Goal: Task Accomplishment & Management: Complete application form

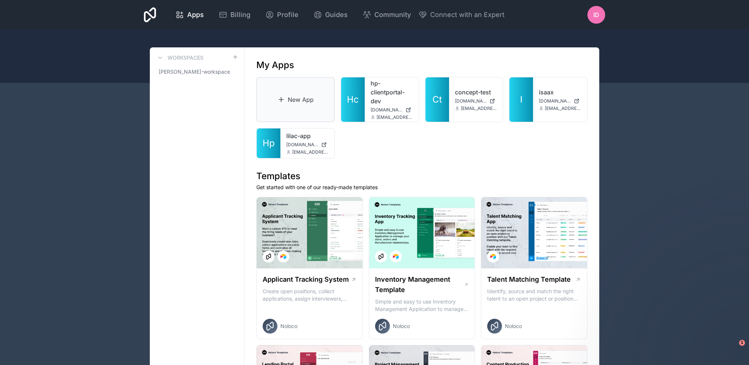
click at [312, 100] on link "New App" at bounding box center [295, 99] width 78 height 45
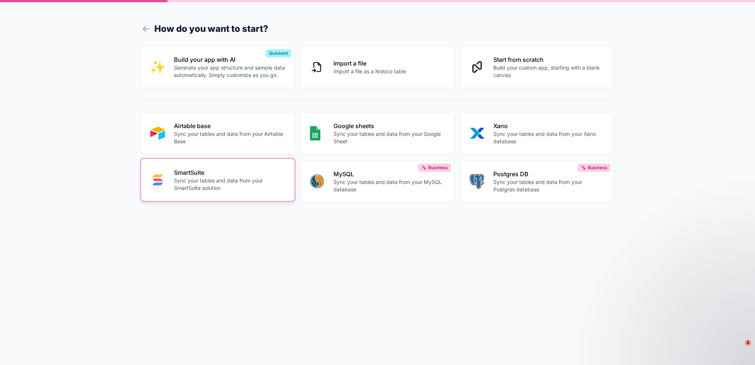
click at [256, 189] on p "Sync your tables and data from your SmartSuite solution" at bounding box center [230, 184] width 112 height 15
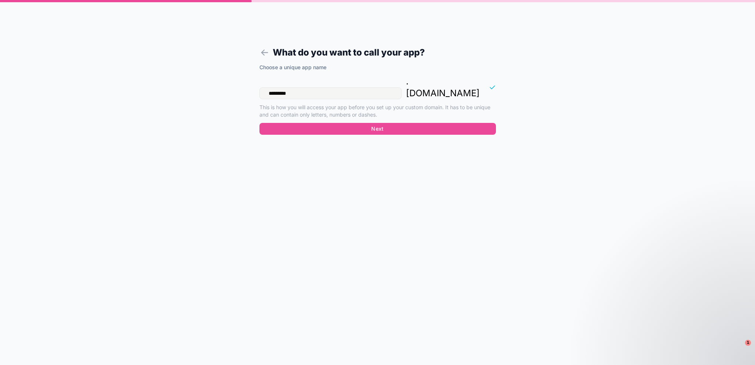
click at [304, 87] on input "*********" at bounding box center [330, 93] width 142 height 12
drag, startPoint x: 306, startPoint y: 83, endPoint x: 277, endPoint y: 83, distance: 29.2
click at [277, 87] on input "**********" at bounding box center [330, 93] width 142 height 12
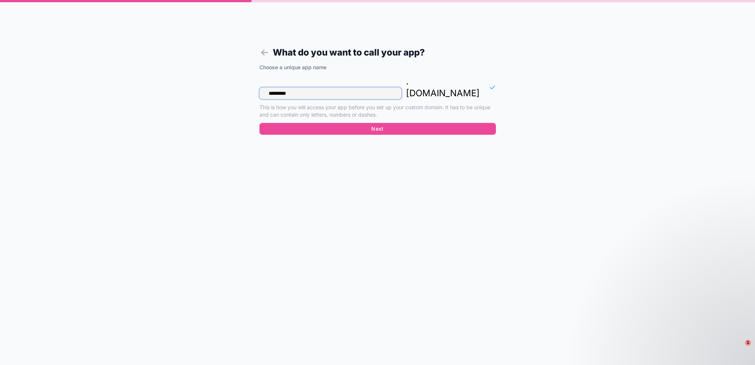
click at [303, 87] on input "*********" at bounding box center [330, 93] width 142 height 12
drag, startPoint x: 292, startPoint y: 81, endPoint x: 271, endPoint y: 81, distance: 20.7
click at [271, 87] on input "**********" at bounding box center [330, 93] width 142 height 12
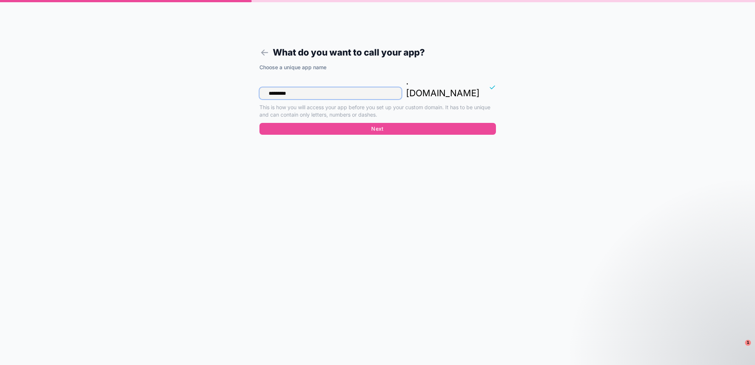
type input "*********"
click at [342, 123] on button "Next" at bounding box center [377, 129] width 236 height 12
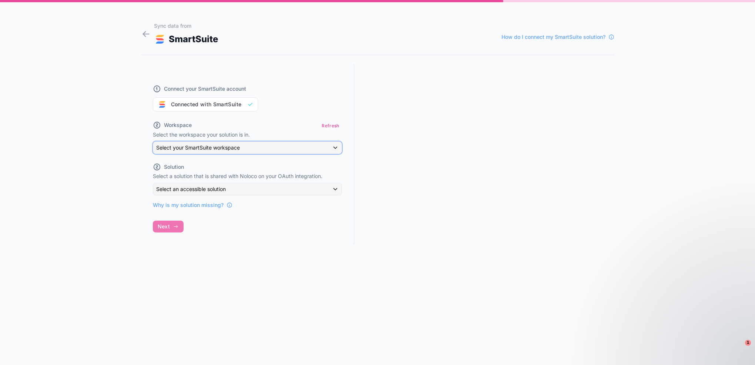
click at [260, 149] on div "Select your SmartSuite workspace" at bounding box center [247, 148] width 188 height 12
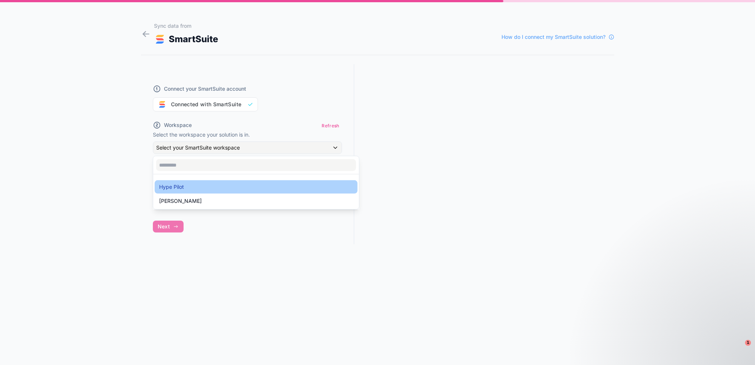
click at [172, 186] on span "Hype Pilot" at bounding box center [171, 186] width 25 height 9
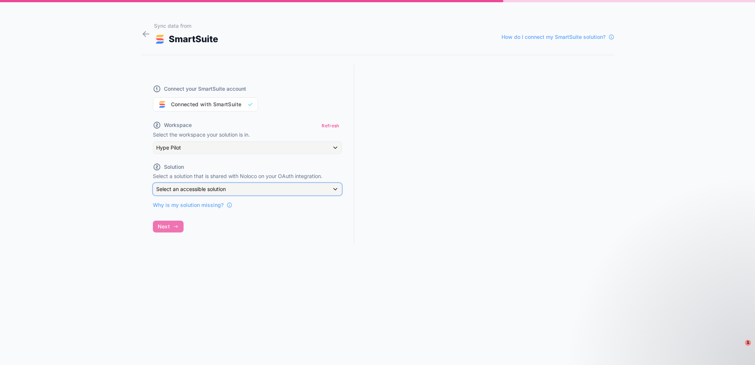
click at [215, 193] on div "Select an accessible solution" at bounding box center [247, 189] width 188 height 12
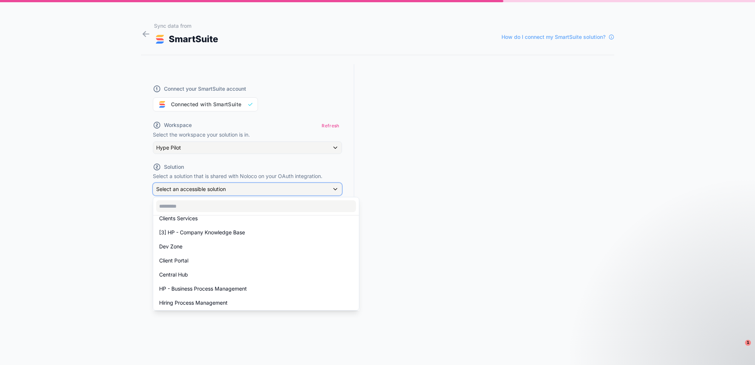
scroll to position [81, 0]
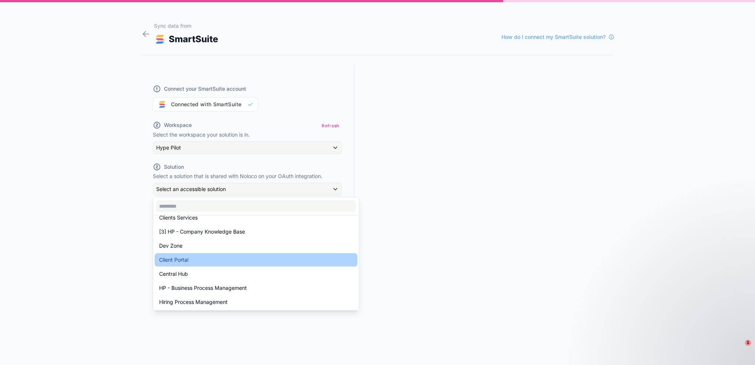
click at [208, 263] on div "Client Portal" at bounding box center [256, 259] width 194 height 9
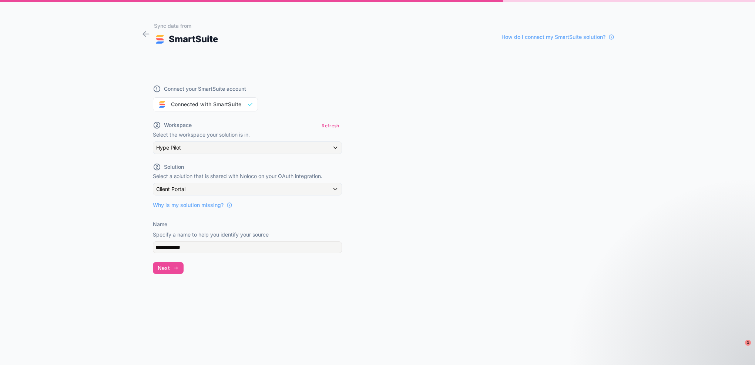
scroll to position [13, 0]
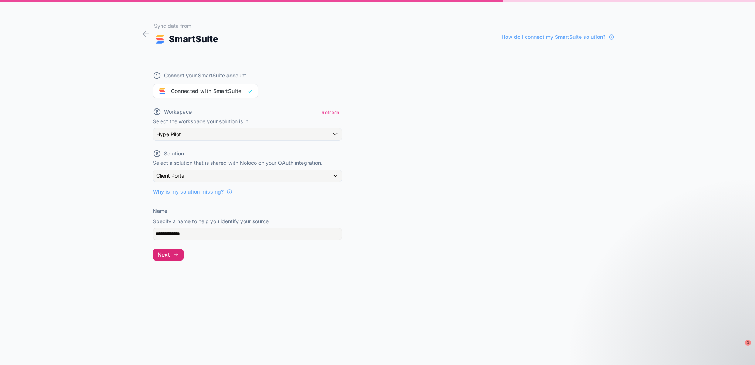
click at [177, 254] on icon "button" at bounding box center [176, 255] width 6 height 6
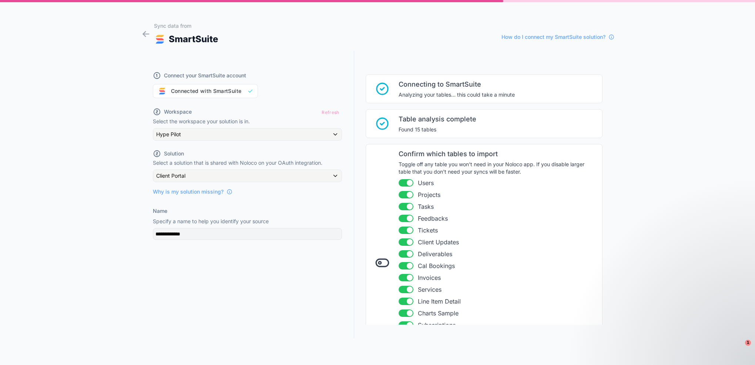
scroll to position [80, 0]
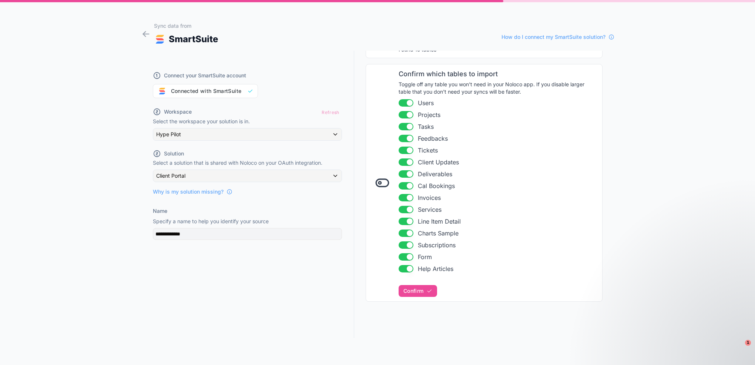
click at [400, 111] on button "Use setting" at bounding box center [405, 114] width 15 height 7
click at [403, 116] on button "Use setting" at bounding box center [405, 114] width 15 height 7
click at [401, 127] on button "Use setting" at bounding box center [405, 126] width 15 height 7
click at [403, 140] on button "Use setting" at bounding box center [405, 138] width 15 height 7
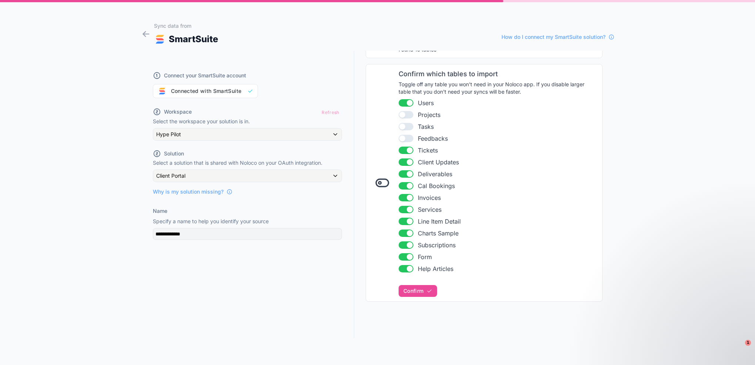
click at [398, 150] on button "Use setting" at bounding box center [405, 150] width 15 height 7
click at [398, 159] on button "Use setting" at bounding box center [405, 161] width 15 height 7
click at [398, 174] on button "Use setting" at bounding box center [405, 173] width 15 height 7
click at [392, 187] on div "Confirm which tables to import Toggle off any table you won't need in your Nolo…" at bounding box center [484, 183] width 237 height 238
click at [402, 186] on button "Use setting" at bounding box center [405, 185] width 15 height 7
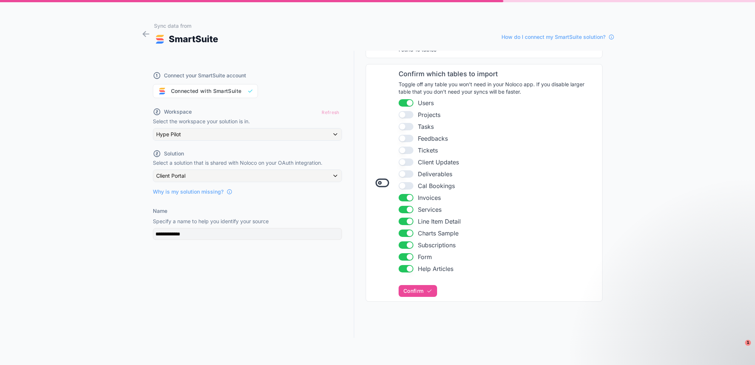
click at [398, 203] on ul "Use setting Users Use setting Projects Use setting Tasks Use setting Feedbacks …" at bounding box center [497, 185] width 199 height 175
click at [398, 198] on button "Use setting" at bounding box center [405, 197] width 15 height 7
click at [401, 206] on button "Use setting" at bounding box center [405, 209] width 15 height 7
click at [400, 218] on button "Use setting" at bounding box center [405, 221] width 15 height 7
click at [398, 230] on button "Use setting" at bounding box center [405, 232] width 15 height 7
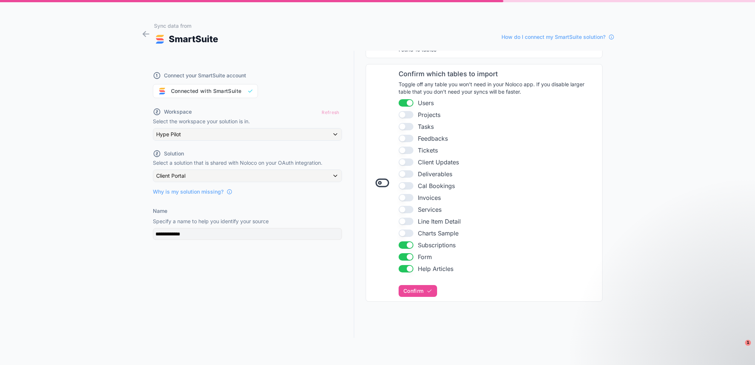
click at [398, 243] on button "Use setting" at bounding box center [405, 244] width 15 height 7
click at [398, 260] on li "Use setting Form" at bounding box center [497, 256] width 199 height 9
click at [400, 259] on li "Use setting Form" at bounding box center [497, 256] width 199 height 9
click at [400, 256] on button "Use setting" at bounding box center [405, 256] width 15 height 7
click at [401, 267] on button "Use setting" at bounding box center [405, 268] width 15 height 7
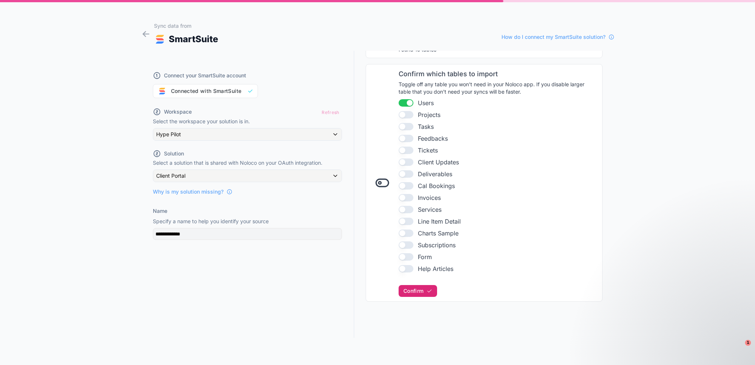
click at [420, 293] on button "Confirm" at bounding box center [417, 291] width 38 height 12
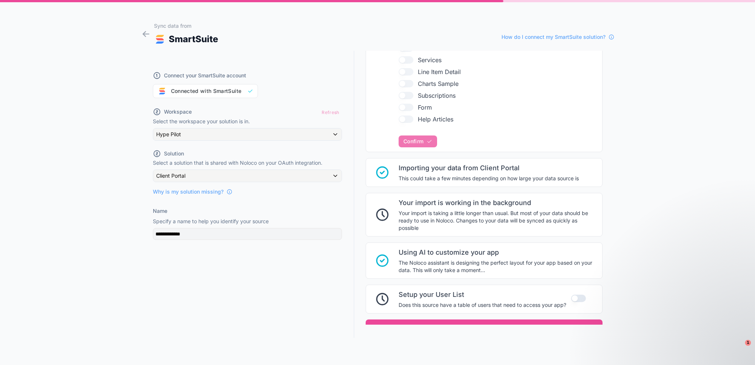
scroll to position [263, 0]
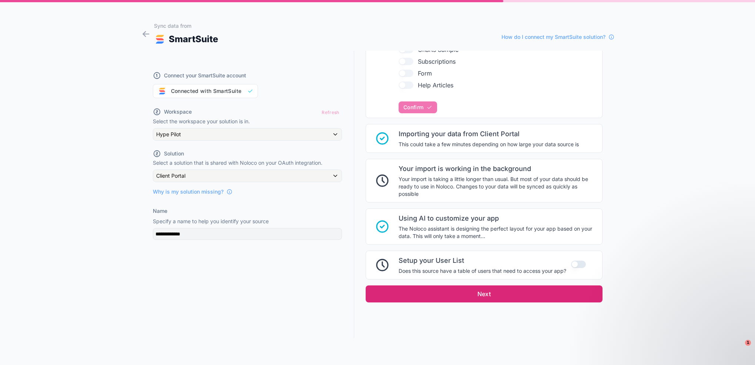
click at [516, 293] on button "Next" at bounding box center [484, 293] width 237 height 17
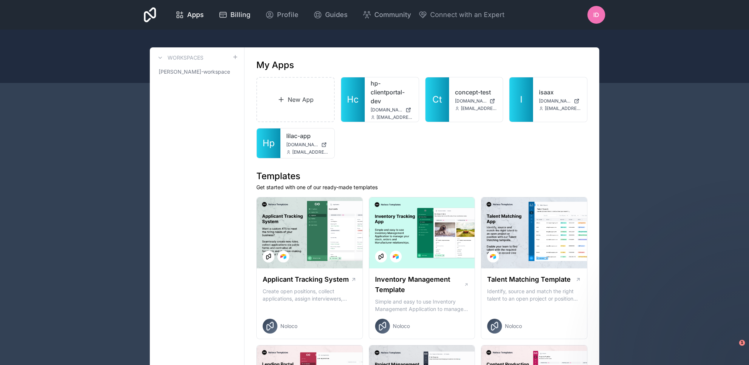
click at [232, 14] on span "Billing" at bounding box center [240, 15] width 20 height 10
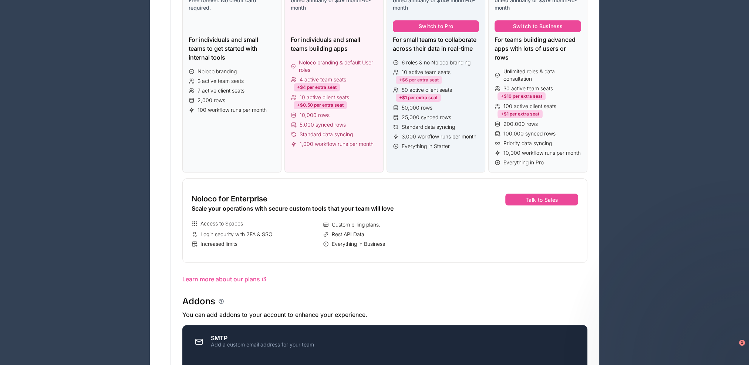
scroll to position [111, 0]
